Goal: Information Seeking & Learning: Check status

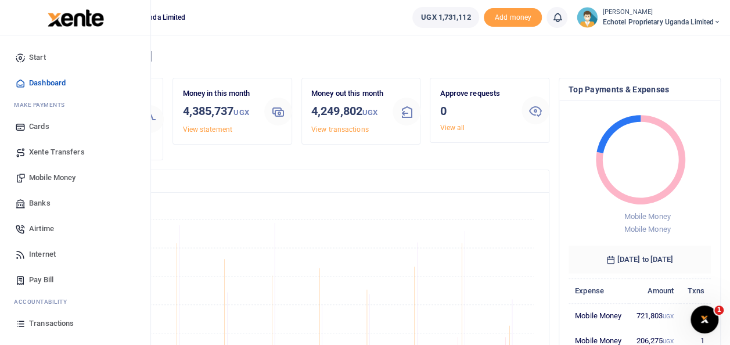
click at [33, 323] on span "Transactions" at bounding box center [51, 324] width 45 height 12
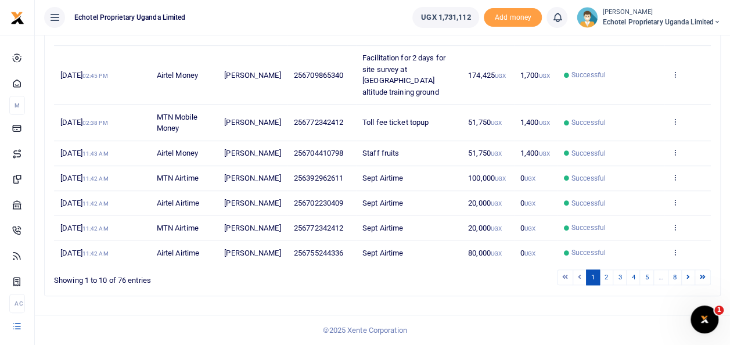
scroll to position [344, 0]
click at [611, 280] on link "2" at bounding box center [606, 277] width 14 height 16
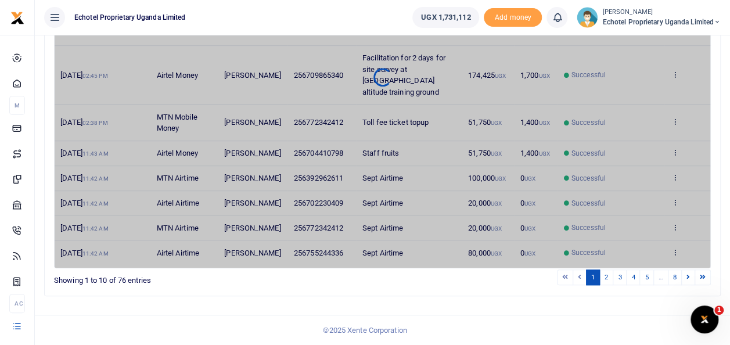
scroll to position [299, 0]
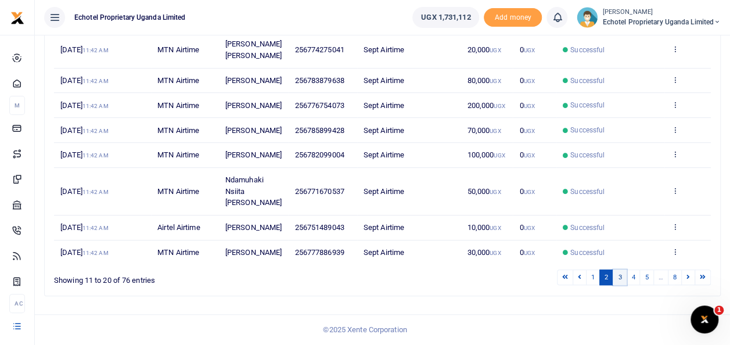
click at [622, 280] on link "3" at bounding box center [620, 277] width 14 height 16
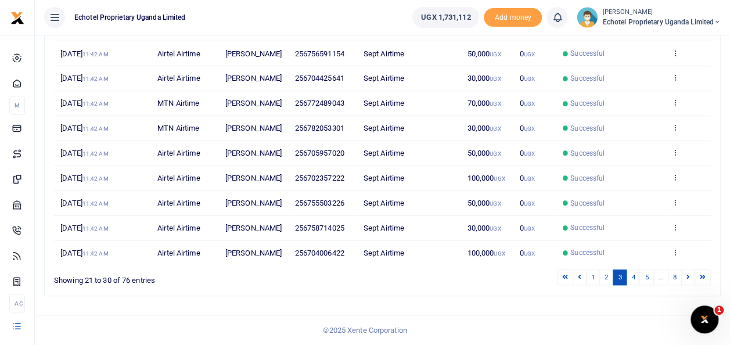
scroll to position [287, 0]
click at [634, 278] on link "4" at bounding box center [633, 277] width 14 height 16
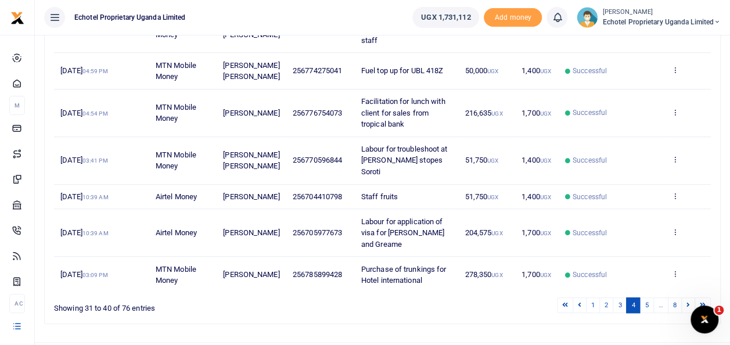
scroll to position [378, 0]
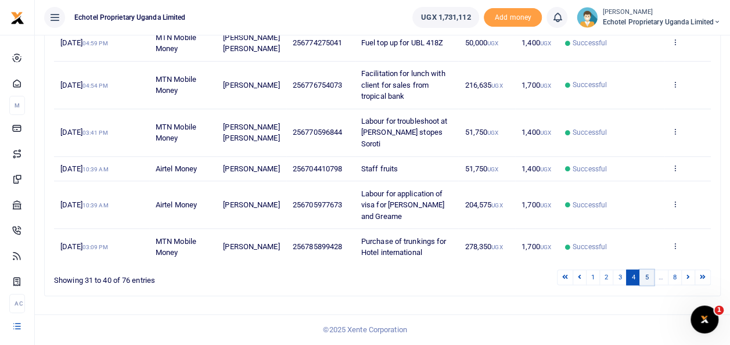
click at [652, 278] on link "5" at bounding box center [646, 277] width 14 height 16
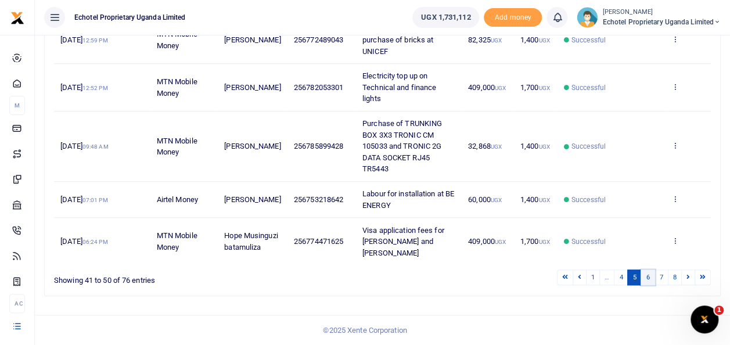
scroll to position [446, 0]
click at [649, 280] on link "6" at bounding box center [647, 277] width 14 height 16
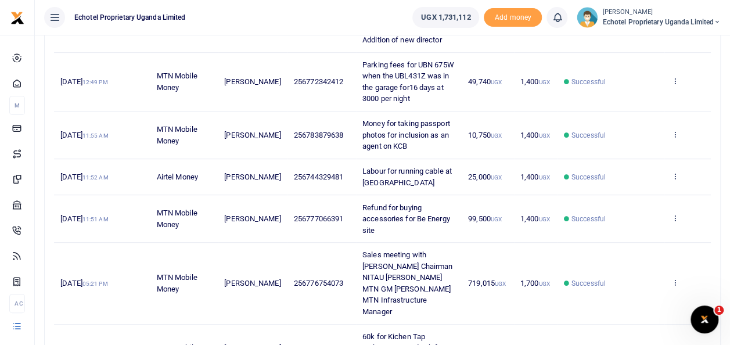
scroll to position [480, 0]
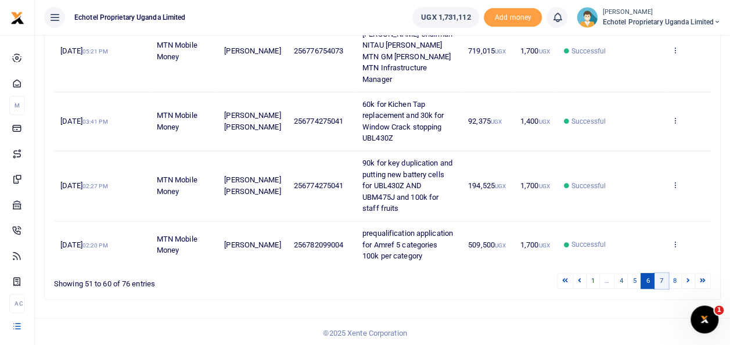
click at [663, 281] on link "7" at bounding box center [661, 281] width 14 height 16
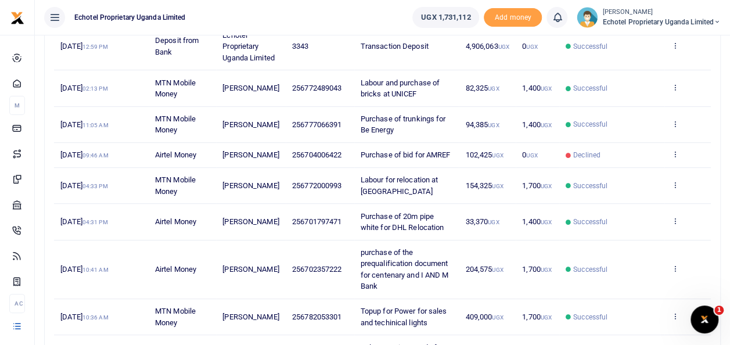
scroll to position [193, 0]
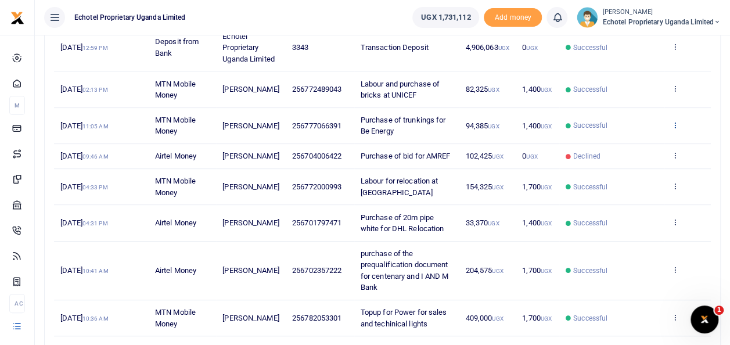
click at [675, 129] on icon at bounding box center [675, 125] width 8 height 8
click at [621, 152] on link "View details" at bounding box center [632, 155] width 92 height 16
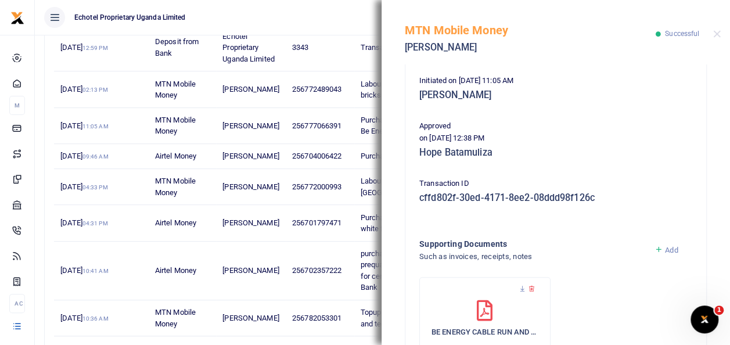
scroll to position [366, 0]
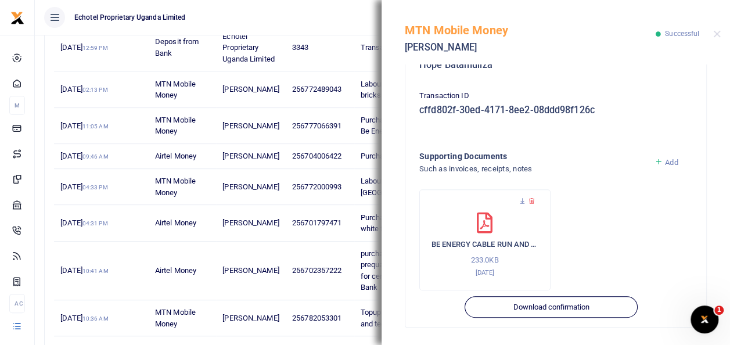
click at [448, 236] on div "BE ENERGY CABLE RUN AND SYSTEM SETUP-1 (002) 233.0KB [DATE]" at bounding box center [484, 245] width 107 height 65
click at [520, 201] on icon at bounding box center [523, 201] width 8 height 8
